Goal: Task Accomplishment & Management: Manage account settings

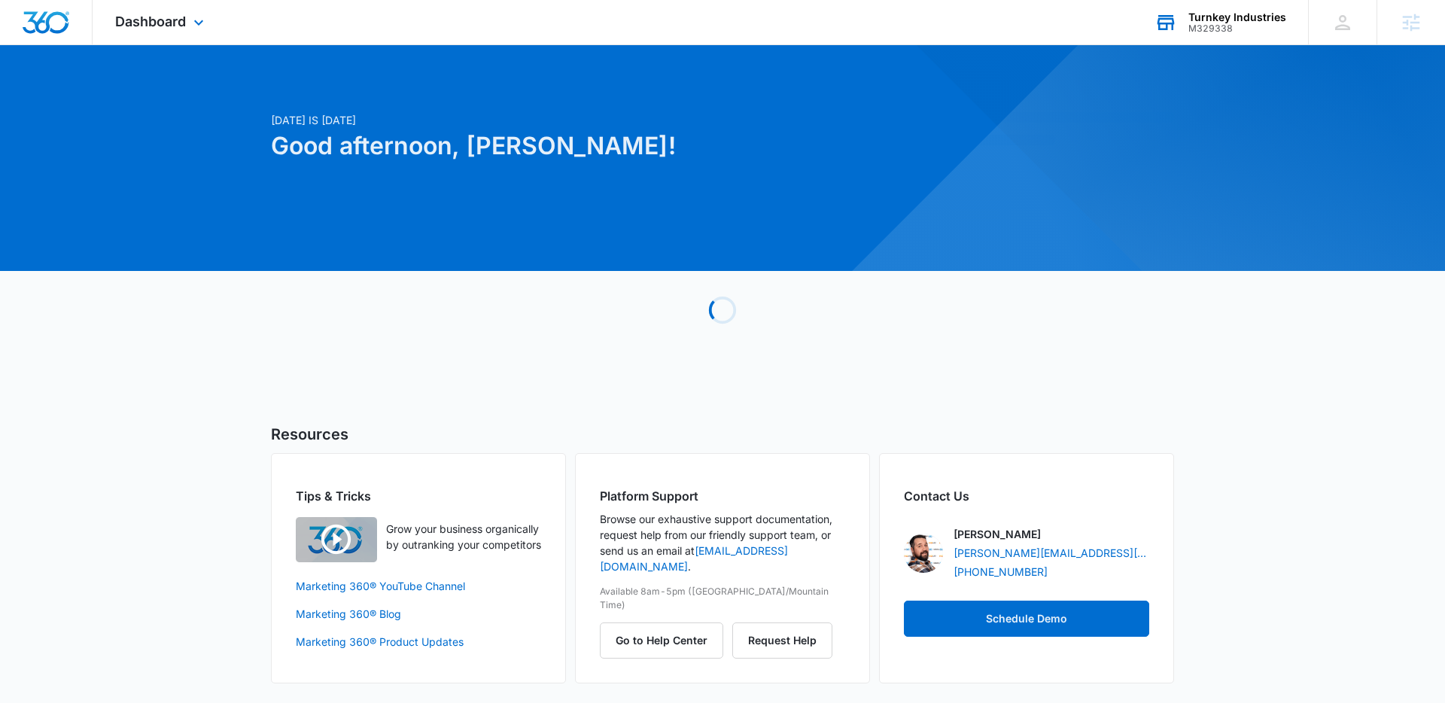
click at [1226, 9] on div "Turnkey Industries M329338 Your Accounts View All" at bounding box center [1220, 22] width 176 height 44
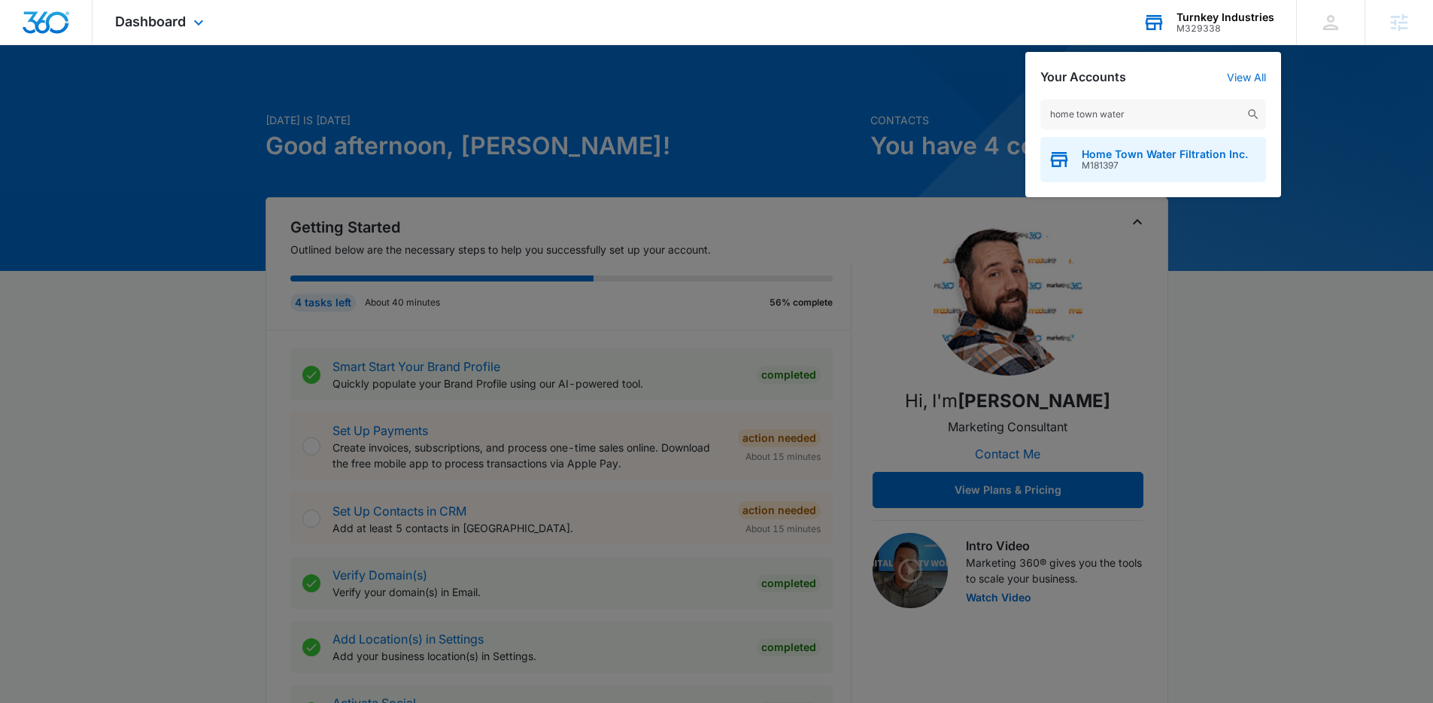
type input "home town water"
click at [1156, 156] on span "Home Town Water Filtration Inc." at bounding box center [1165, 154] width 166 height 12
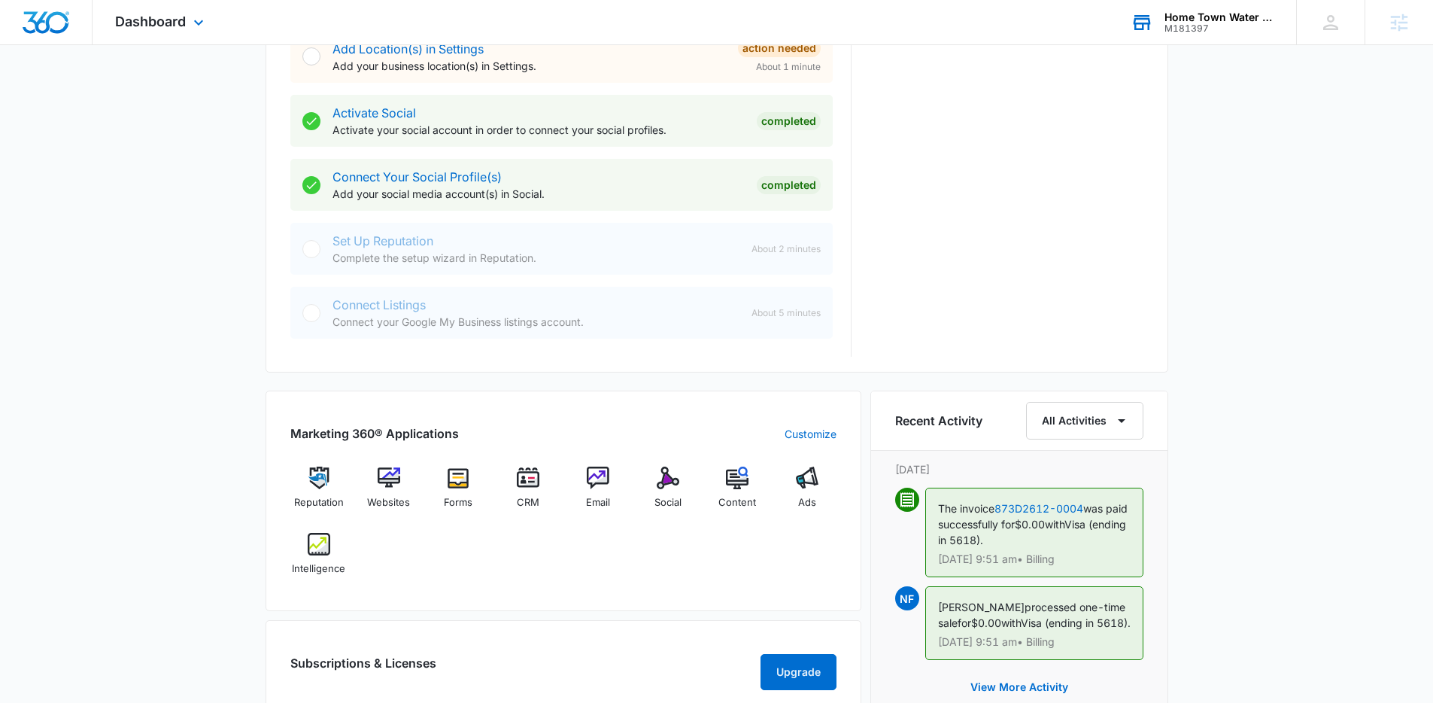
scroll to position [593, 0]
click at [239, 342] on div "Today is Tuesday, August 12th Good afternoon, Lindsey! Contacts You have no con…" at bounding box center [716, 284] width 1433 height 1626
click at [459, 482] on img at bounding box center [458, 476] width 23 height 23
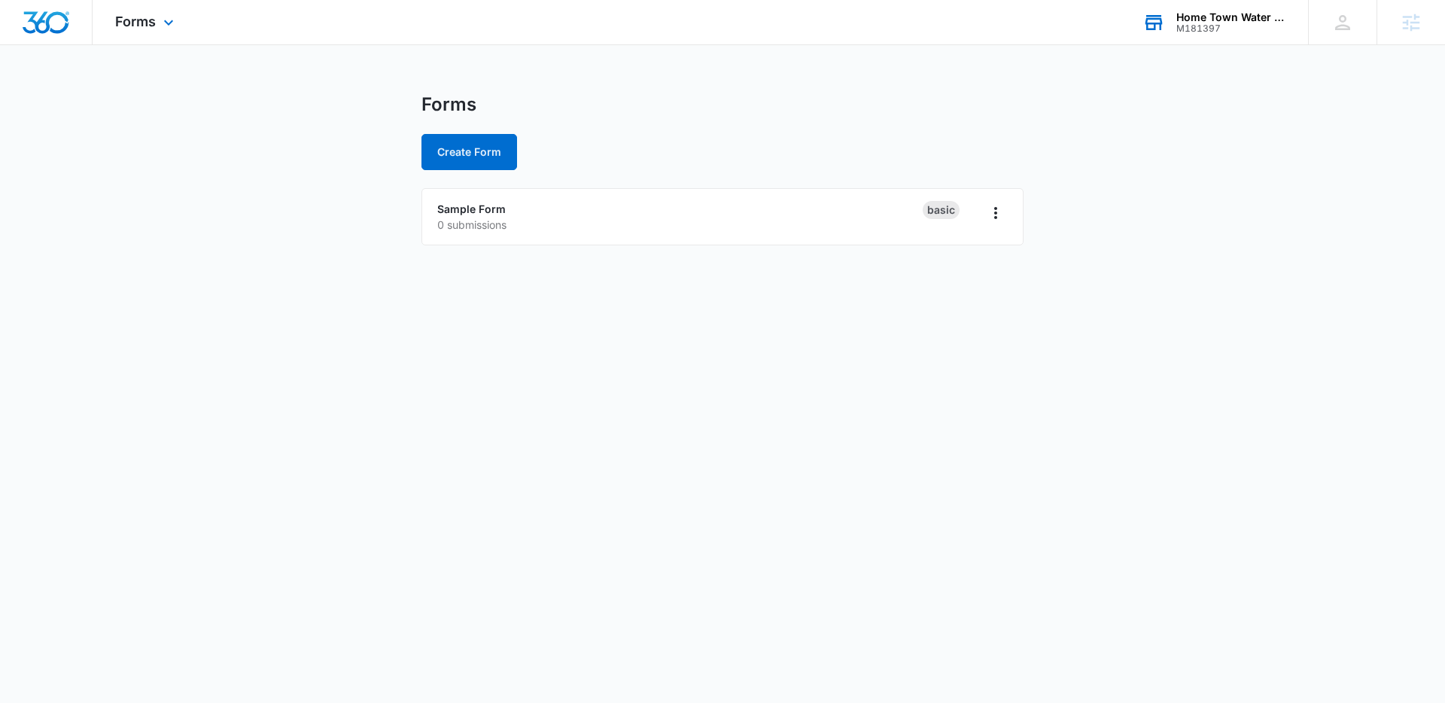
click at [74, 26] on div at bounding box center [46, 22] width 93 height 44
click at [44, 23] on img "Dashboard" at bounding box center [46, 22] width 48 height 23
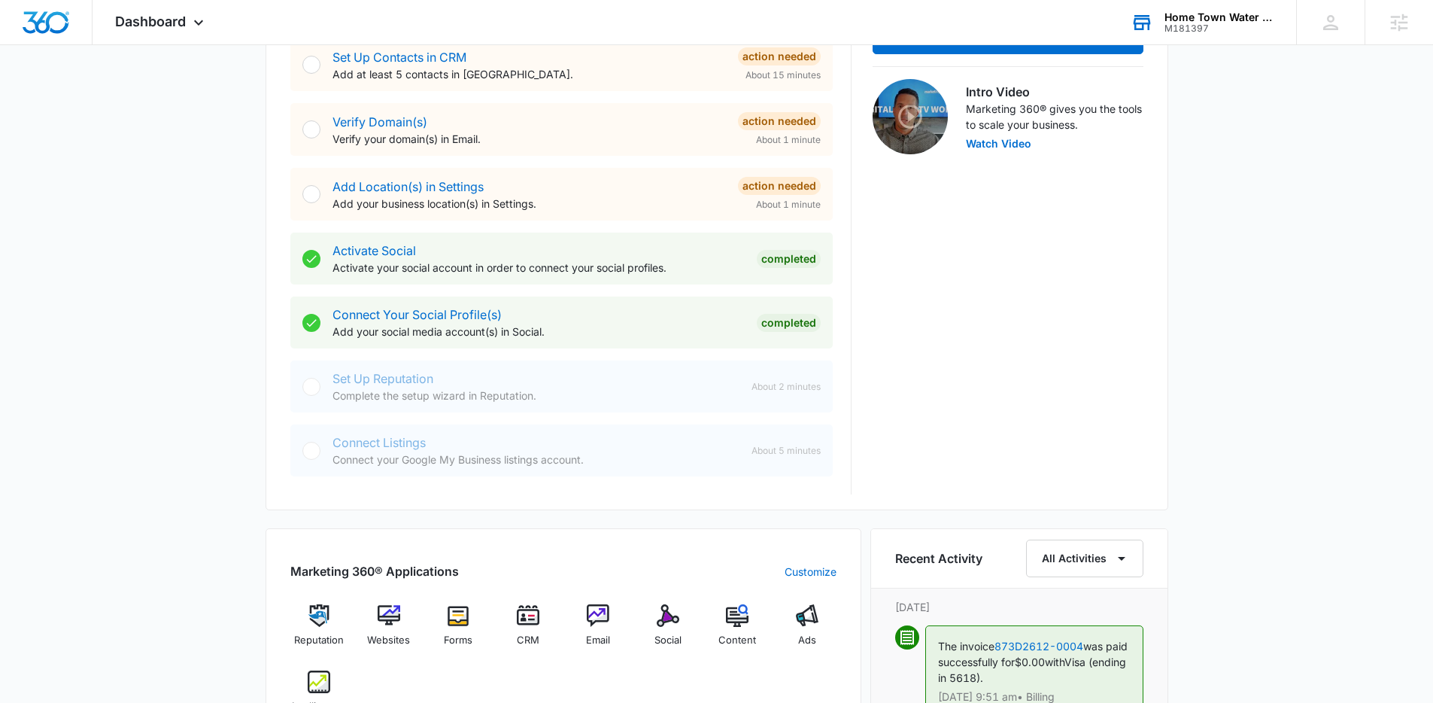
scroll to position [580, 0]
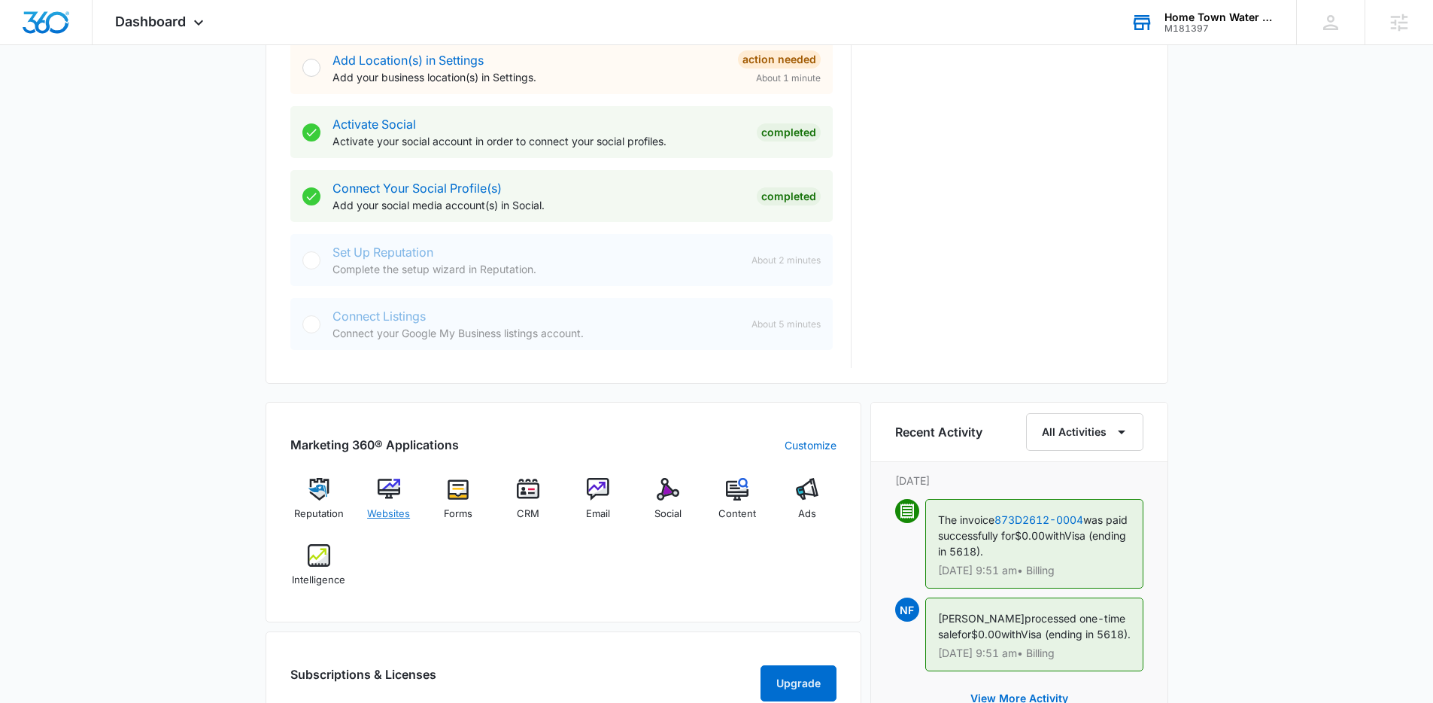
click at [386, 490] on img at bounding box center [389, 489] width 23 height 23
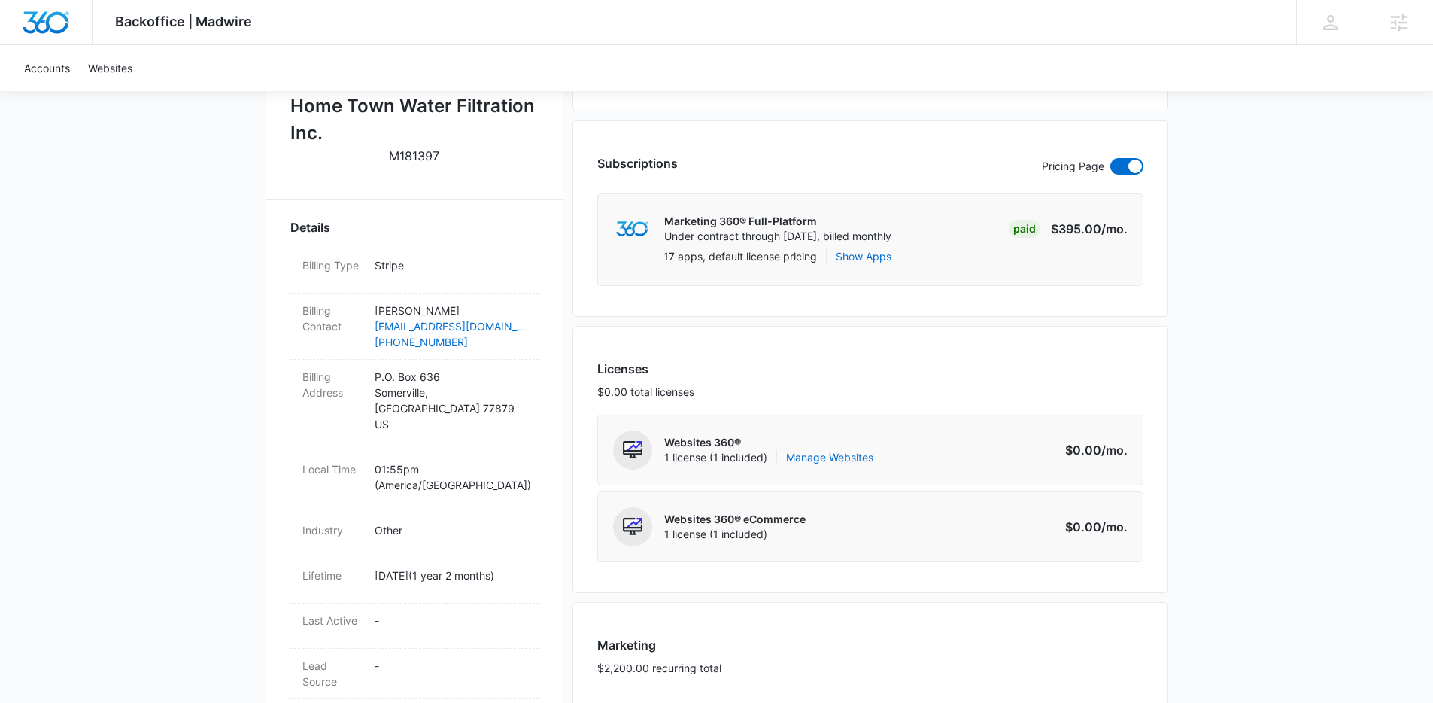
scroll to position [408, 0]
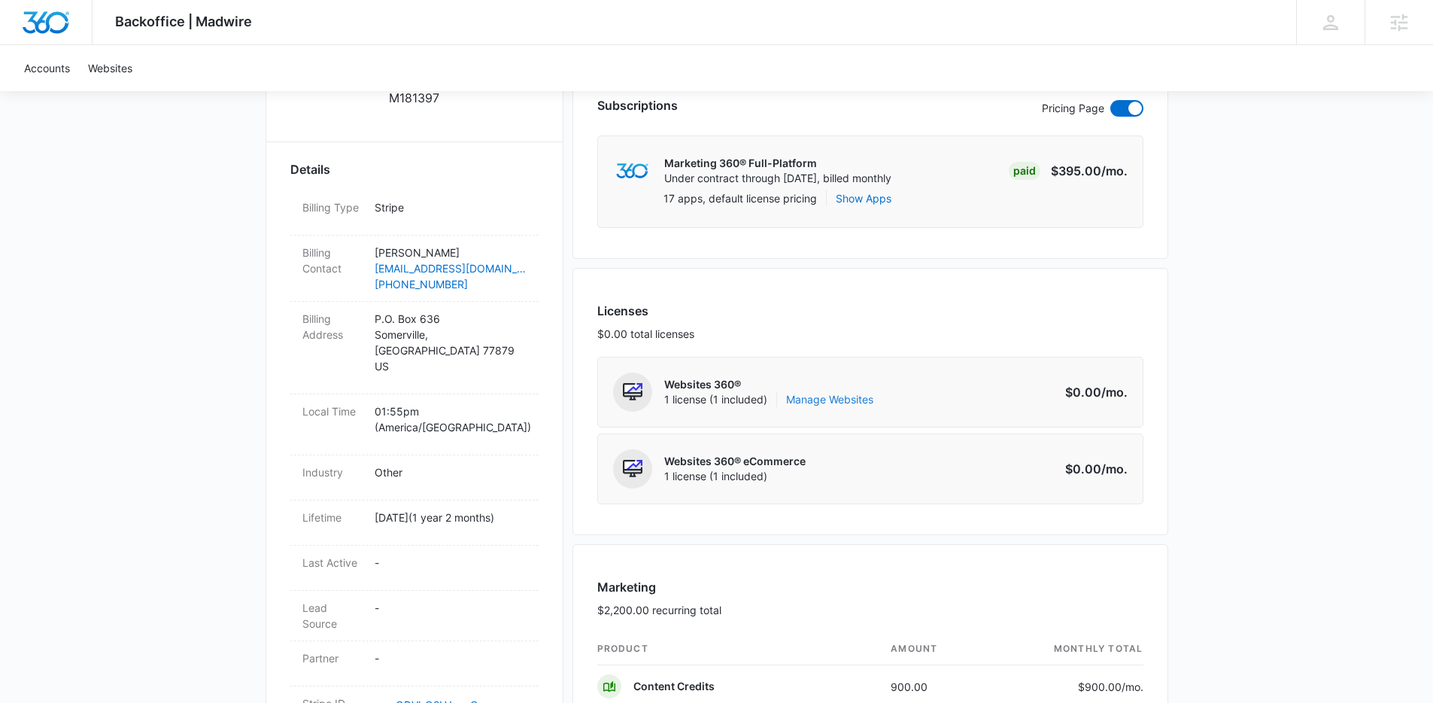
click at [843, 395] on link "Manage Websites" at bounding box center [829, 399] width 87 height 15
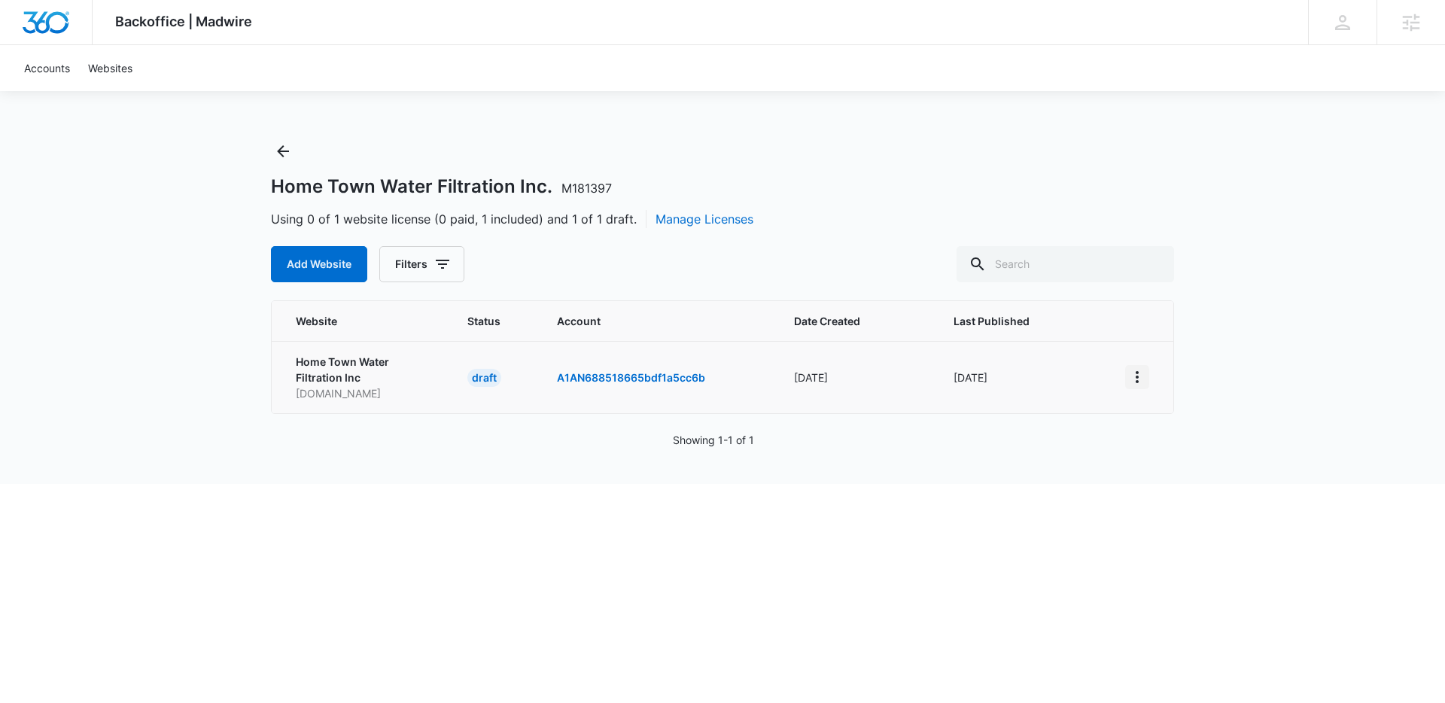
click at [1135, 378] on icon "View More" at bounding box center [1137, 377] width 18 height 18
click at [1172, 482] on div "Activate Draft" at bounding box center [1189, 487] width 90 height 11
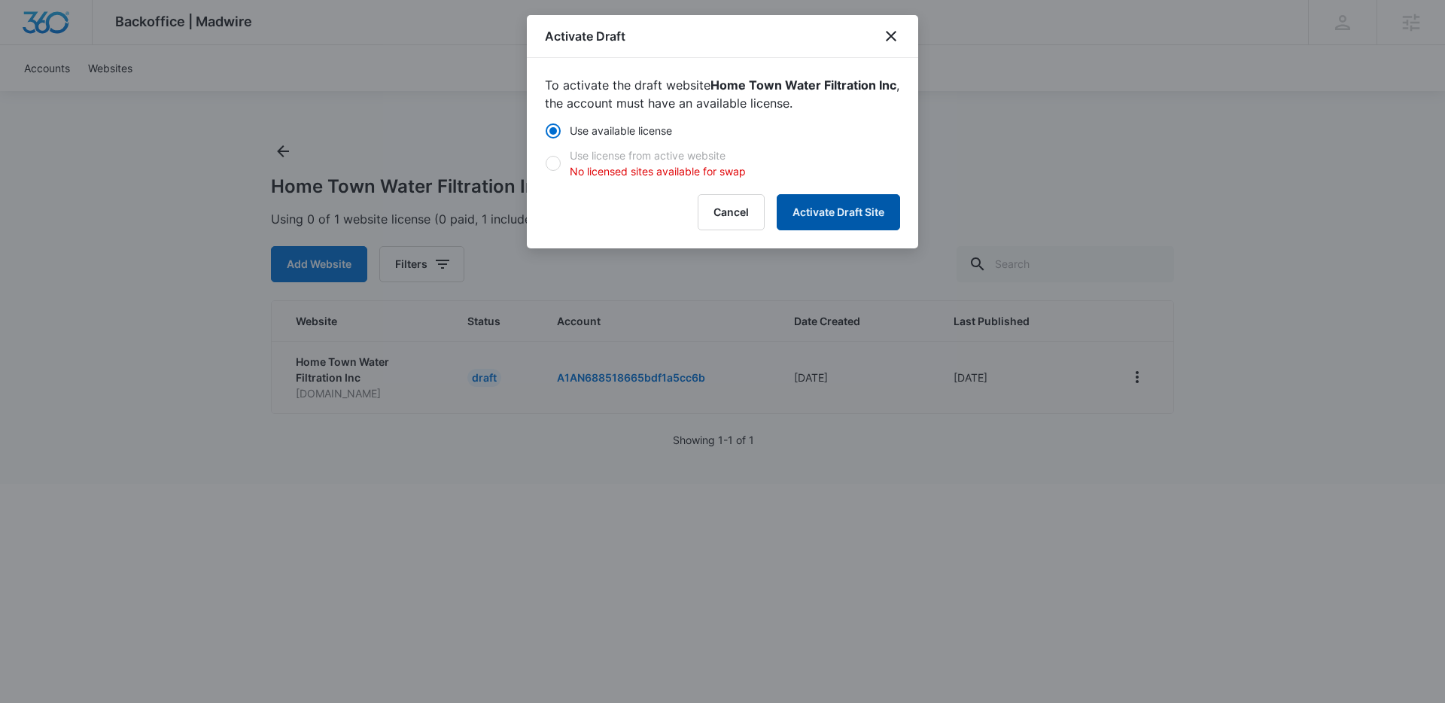
click at [832, 208] on button "Activate Draft Site" at bounding box center [837, 212] width 123 height 36
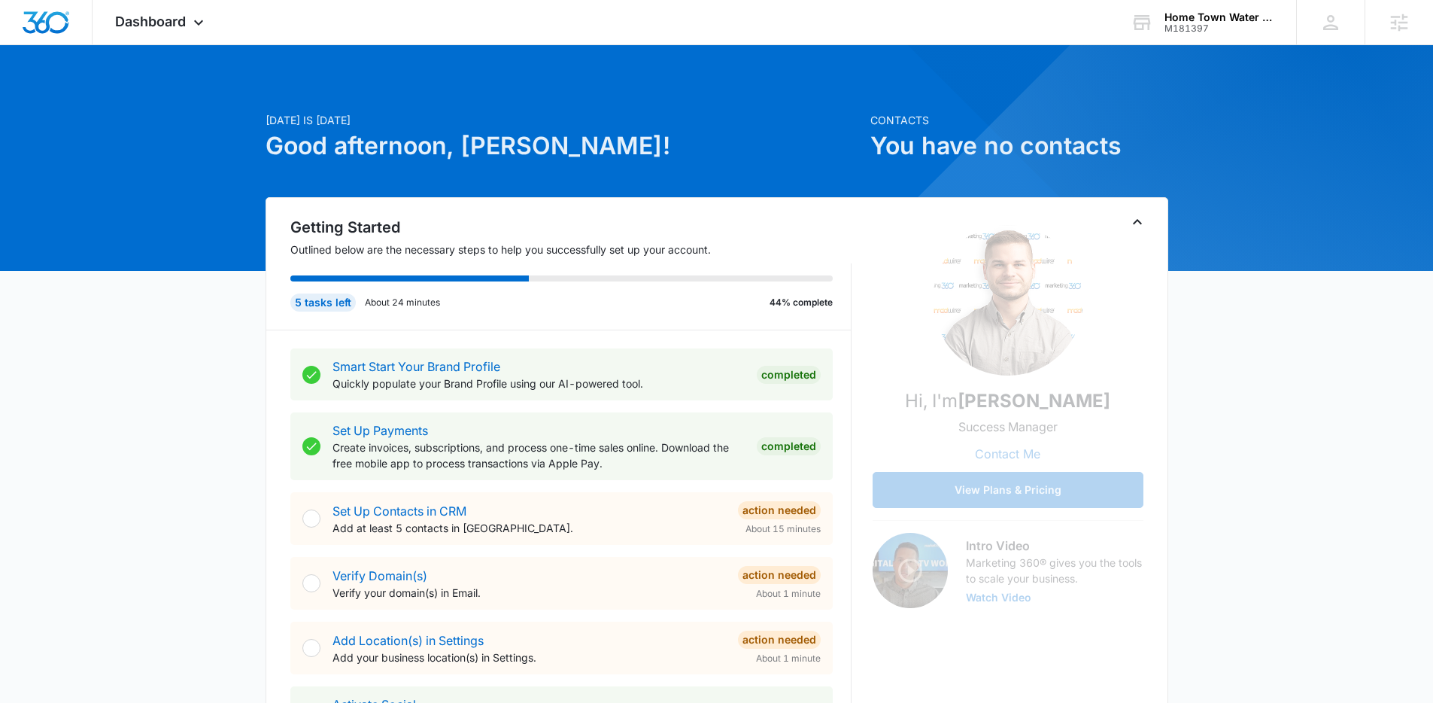
scroll to position [3, 0]
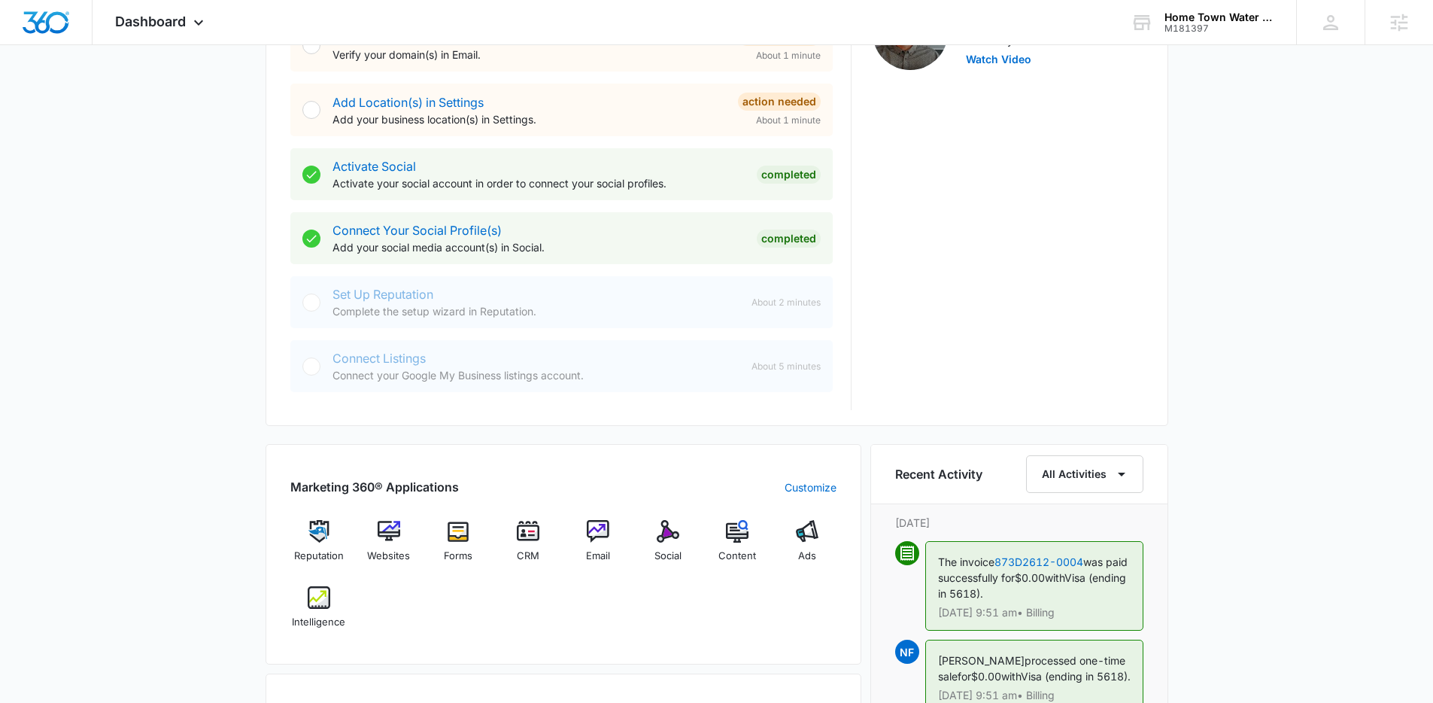
click at [166, 196] on div "Today is Tuesday, August 12th Good afternoon, Lindsey! Contacts You have no con…" at bounding box center [716, 339] width 1433 height 1626
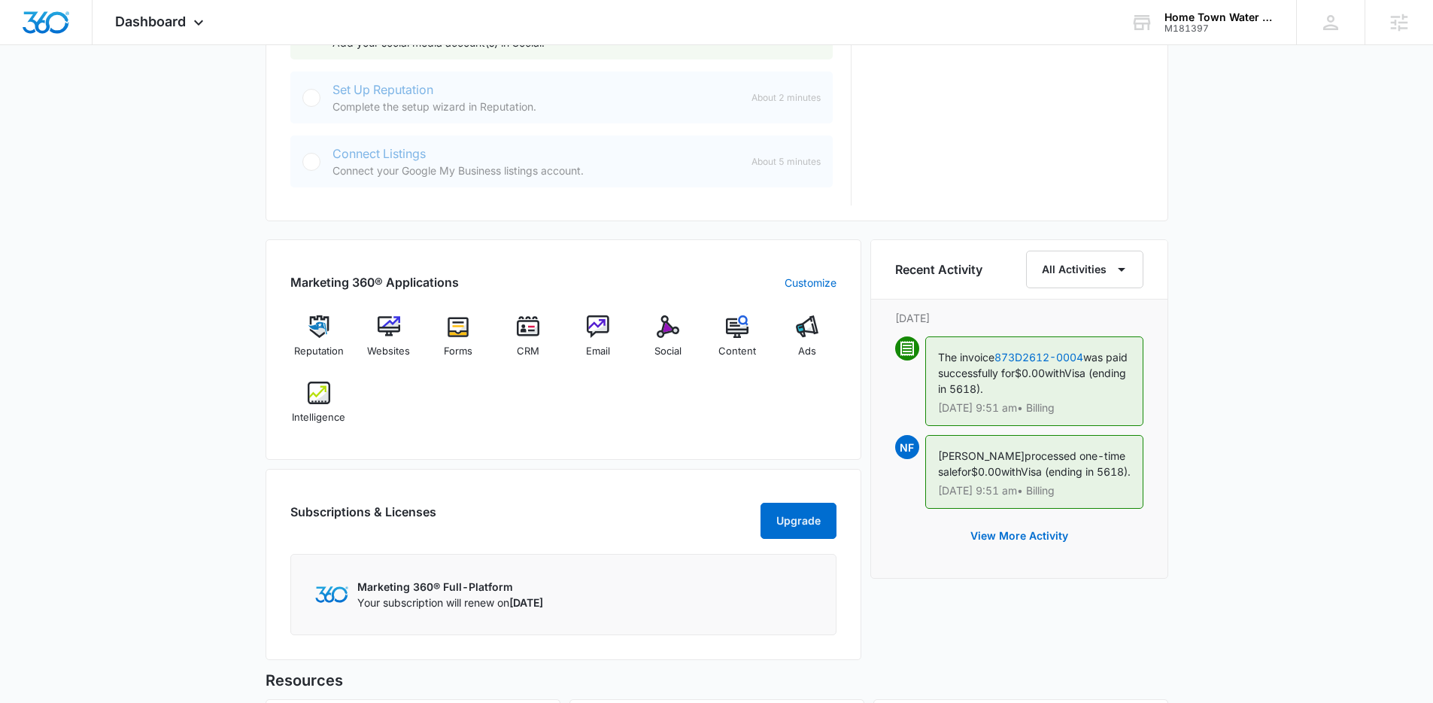
scroll to position [747, 0]
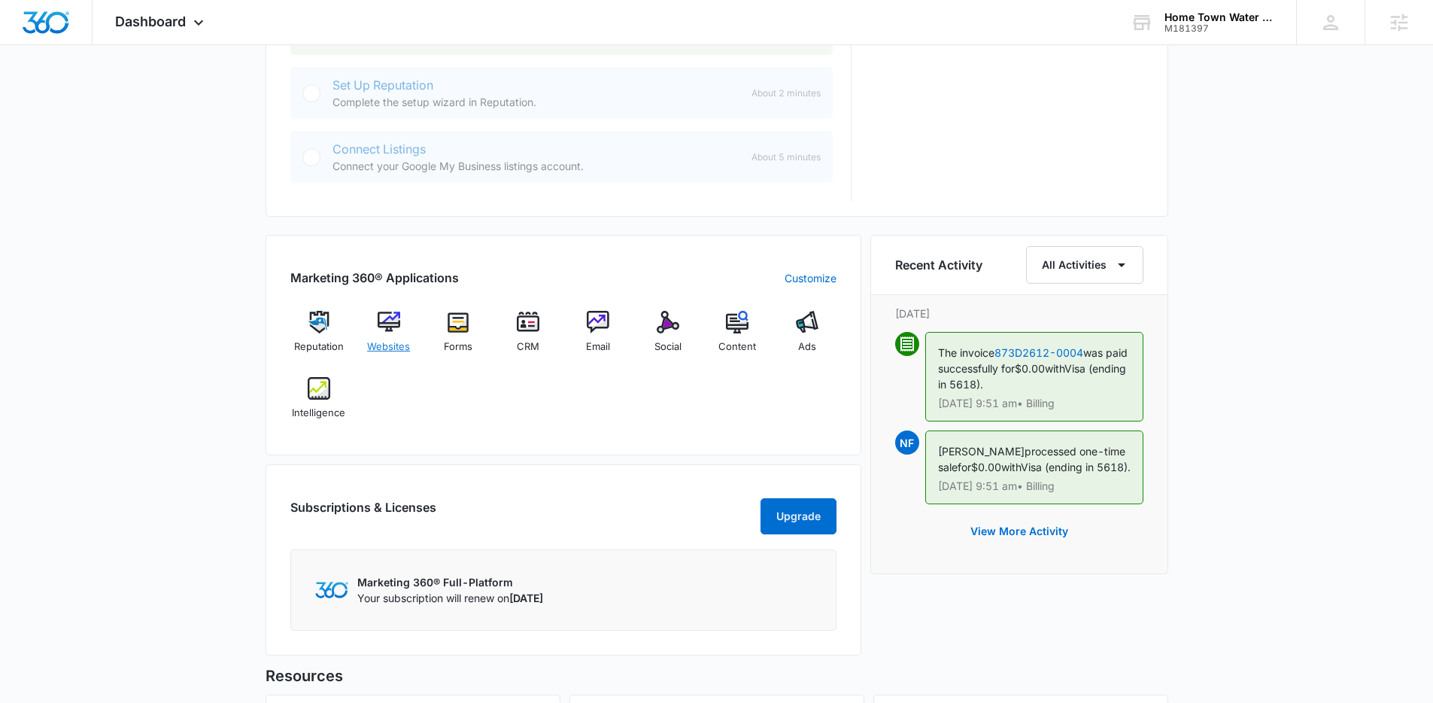
click at [392, 335] on div "Websites" at bounding box center [389, 338] width 58 height 54
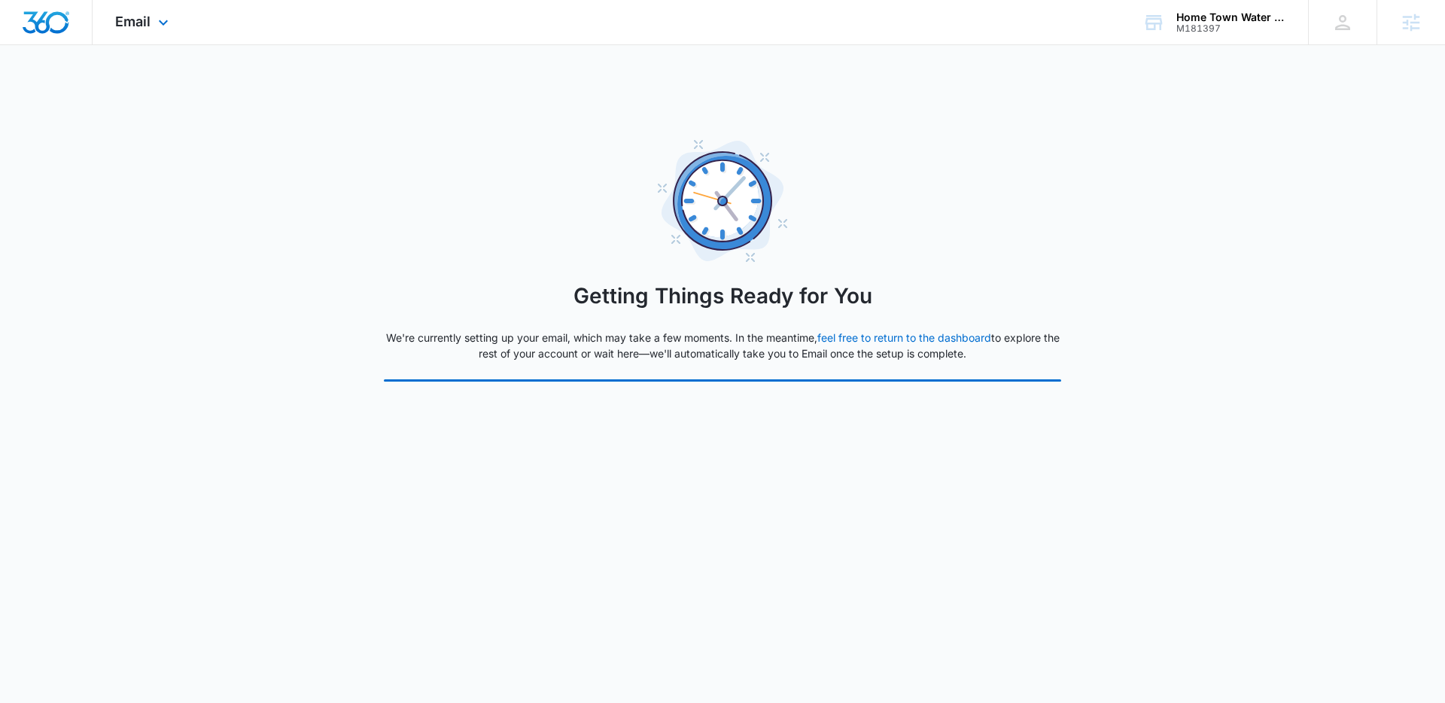
click at [56, 29] on img "Dashboard" at bounding box center [46, 22] width 48 height 23
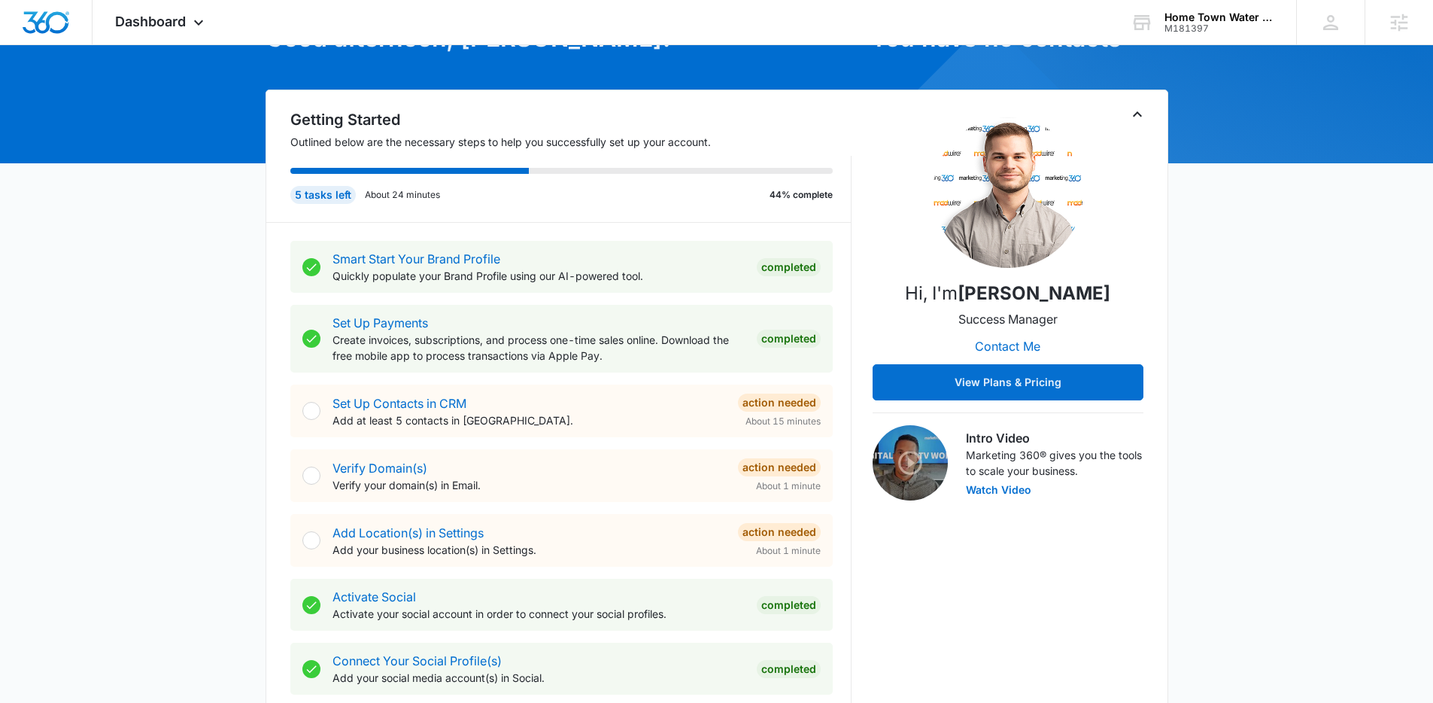
scroll to position [374, 0]
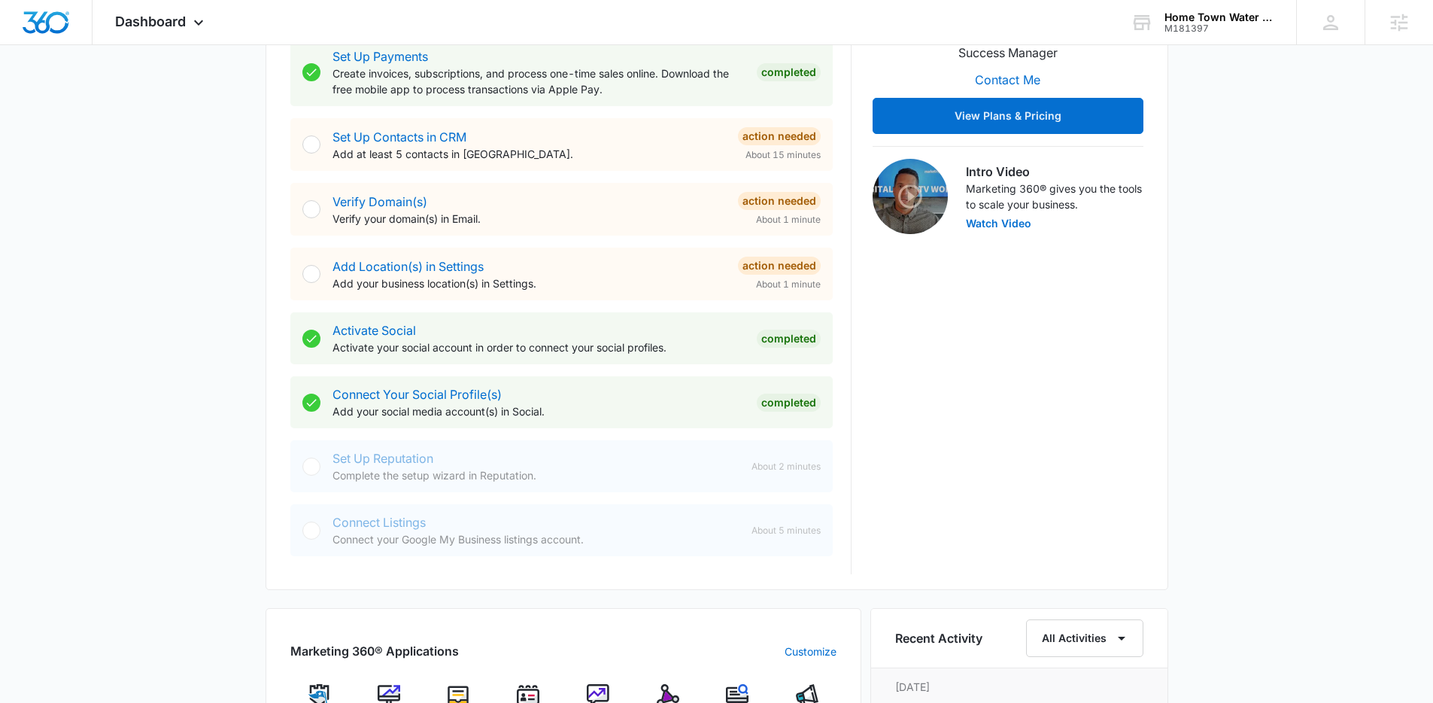
click at [377, 209] on div "Verify Domain(s) Verify your domain(s) in Email." at bounding box center [530, 210] width 394 height 34
click at [384, 194] on link "Verify Domain(s)" at bounding box center [380, 201] width 95 height 15
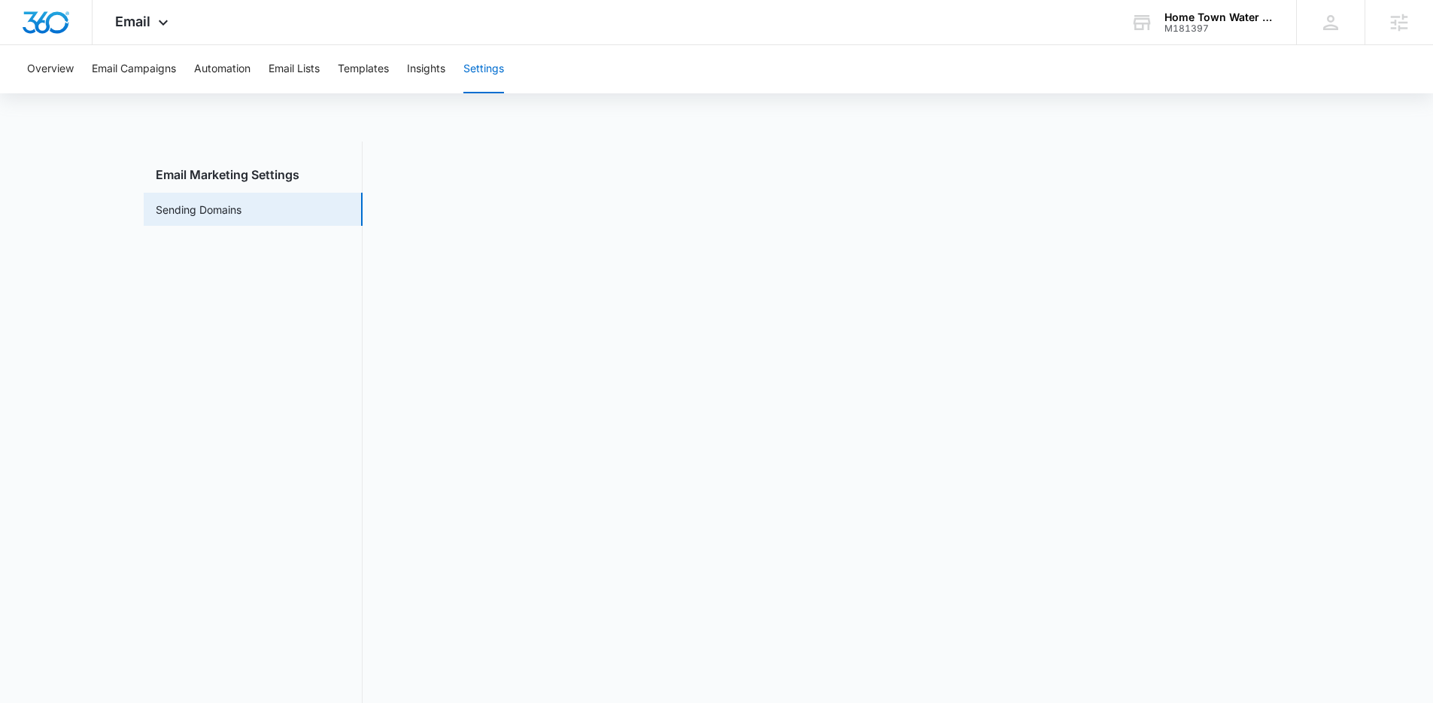
click at [1329, 399] on main "Email Marketing Settings Sending Domains" at bounding box center [716, 438] width 1433 height 594
click at [1306, 327] on main "Email Marketing Settings Sending Domains" at bounding box center [716, 438] width 1433 height 594
click at [63, 26] on img "Dashboard" at bounding box center [46, 22] width 48 height 23
